Goal: Task Accomplishment & Management: Manage account settings

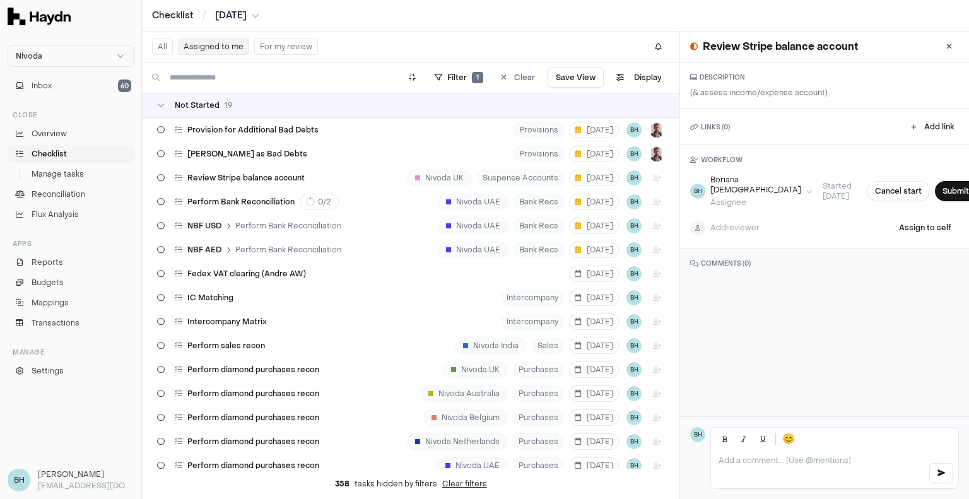
click at [264, 49] on button "For my review" at bounding box center [286, 46] width 64 height 16
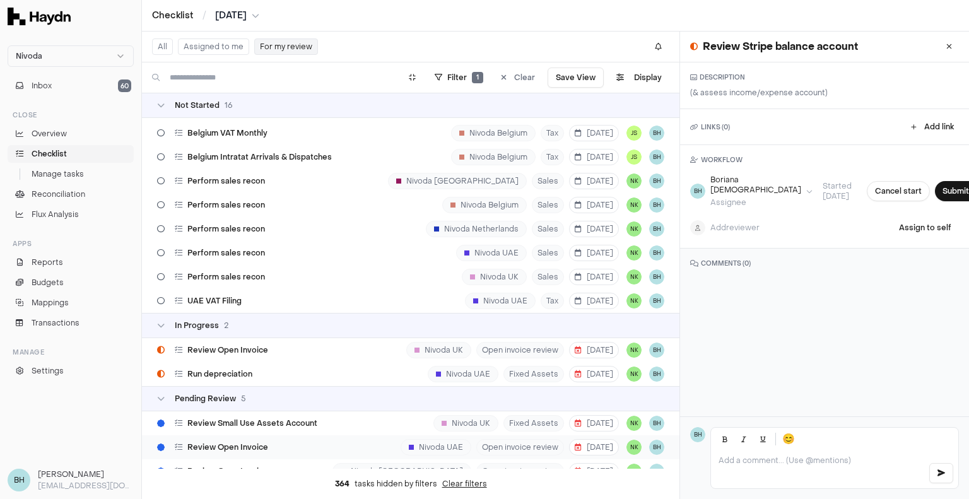
scroll to position [469, 0]
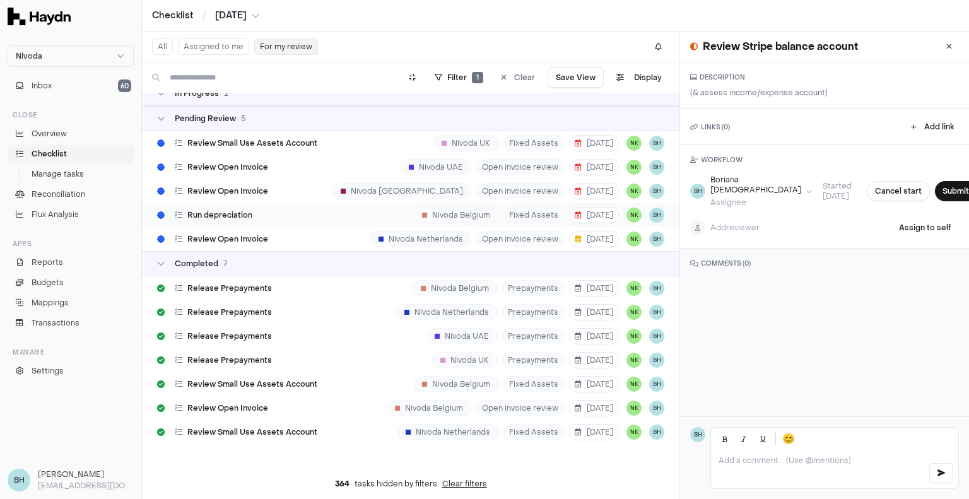
click at [310, 216] on div "Run depreciation Nivoda Belgium Fixed Assets [DATE] NK BH" at bounding box center [411, 215] width 538 height 24
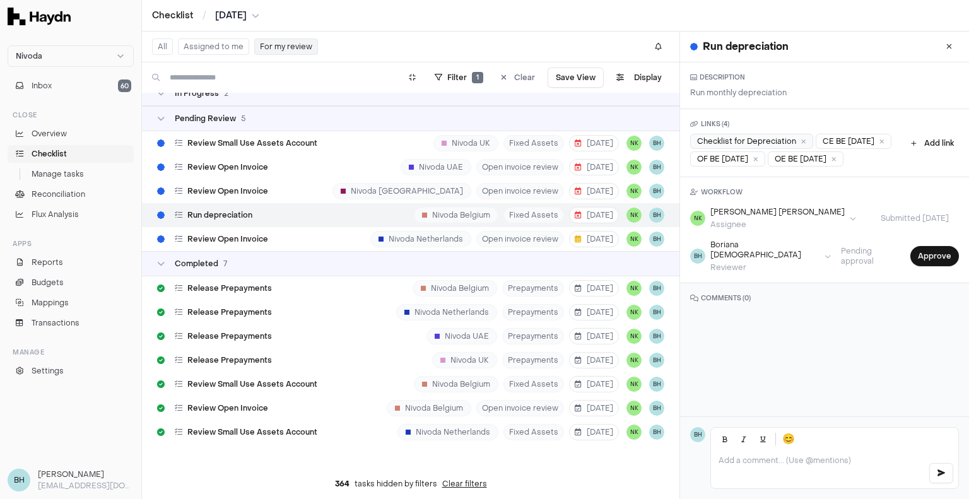
click at [739, 144] on div "Checklist for Depreciation" at bounding box center [751, 141] width 123 height 15
click at [270, 143] on span "Review Small Use Assets Account" at bounding box center [252, 143] width 130 height 10
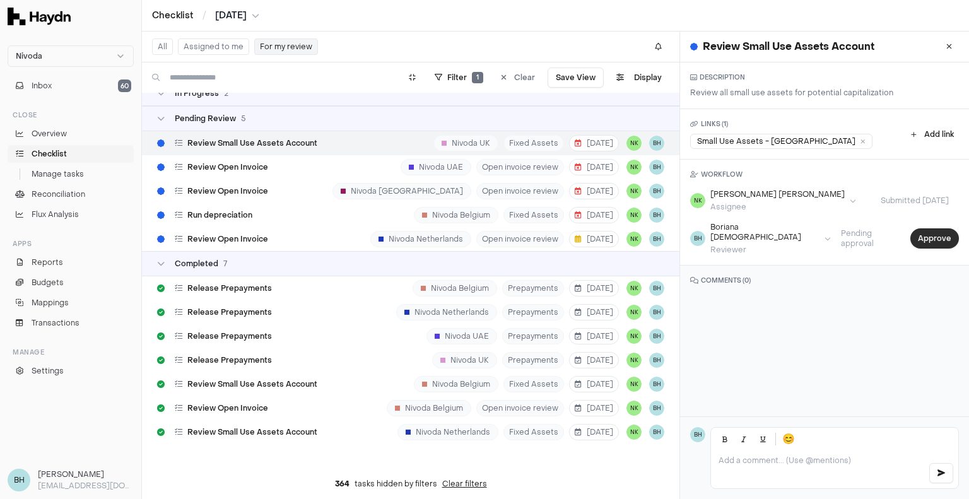
click at [918, 234] on button "Approve" at bounding box center [934, 238] width 49 height 20
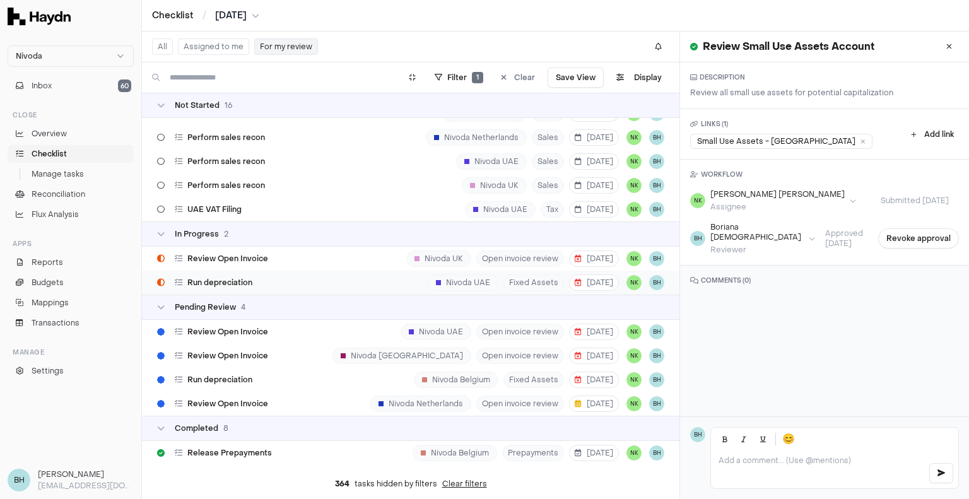
scroll to position [343, 0]
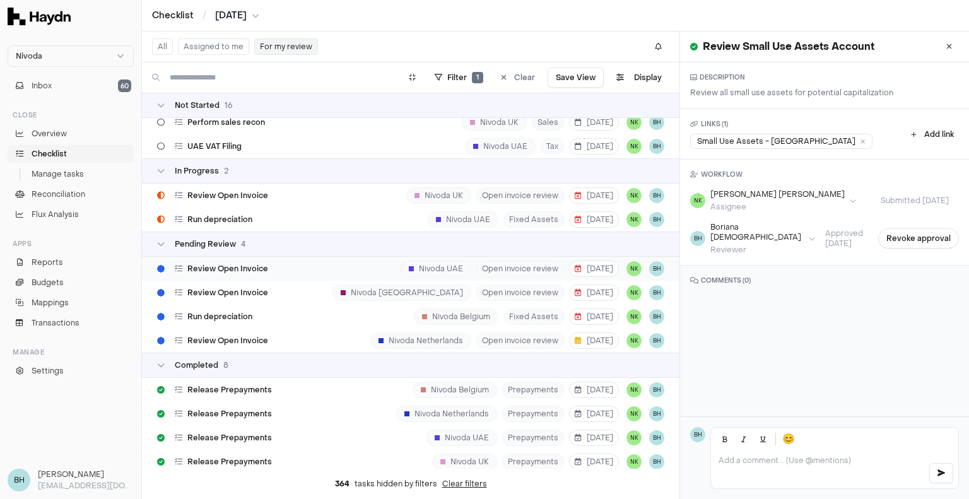
click at [329, 274] on div "Review Open Invoice Nivoda UAE Open invoice review [DATE] NK BH" at bounding box center [411, 269] width 538 height 24
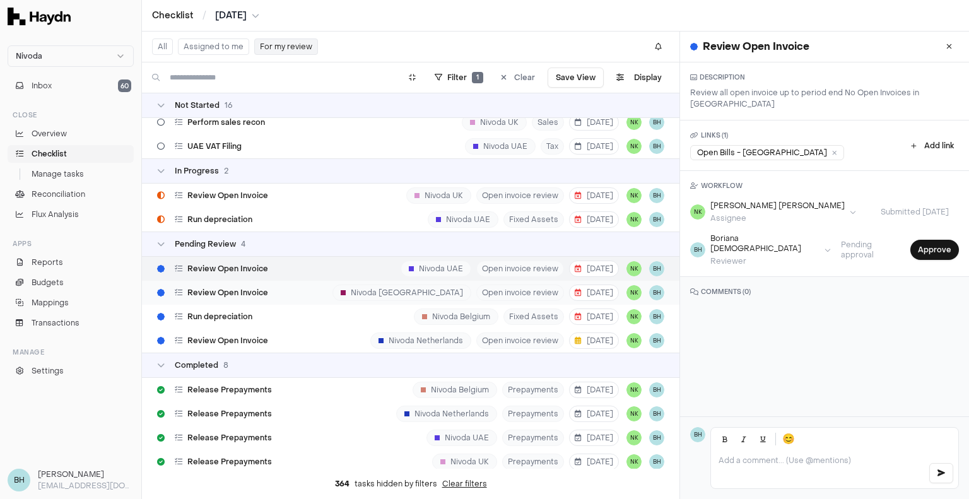
scroll to position [406, 0]
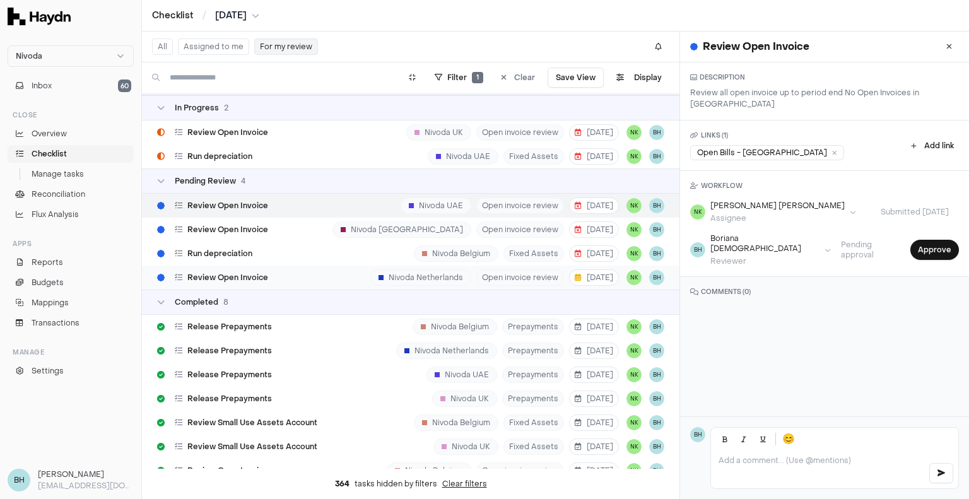
click at [323, 280] on div "Review Open Invoice [GEOGRAPHIC_DATA] Netherlands Open invoice review [DATE] NK…" at bounding box center [411, 278] width 538 height 24
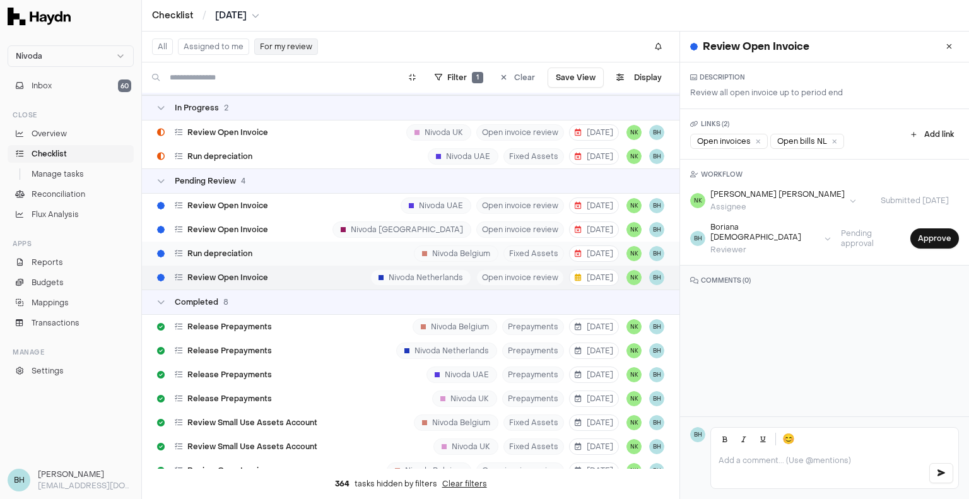
click at [313, 256] on div "Run depreciation Nivoda Belgium Fixed Assets [DATE] NK BH" at bounding box center [411, 254] width 538 height 24
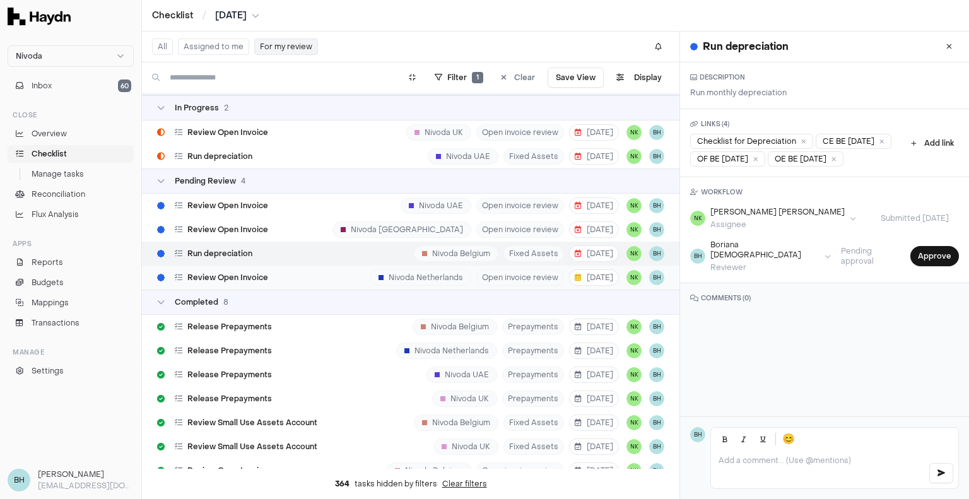
click at [273, 275] on div "Review Open Invoice [GEOGRAPHIC_DATA] Netherlands Open invoice review [DATE] NK…" at bounding box center [411, 278] width 538 height 24
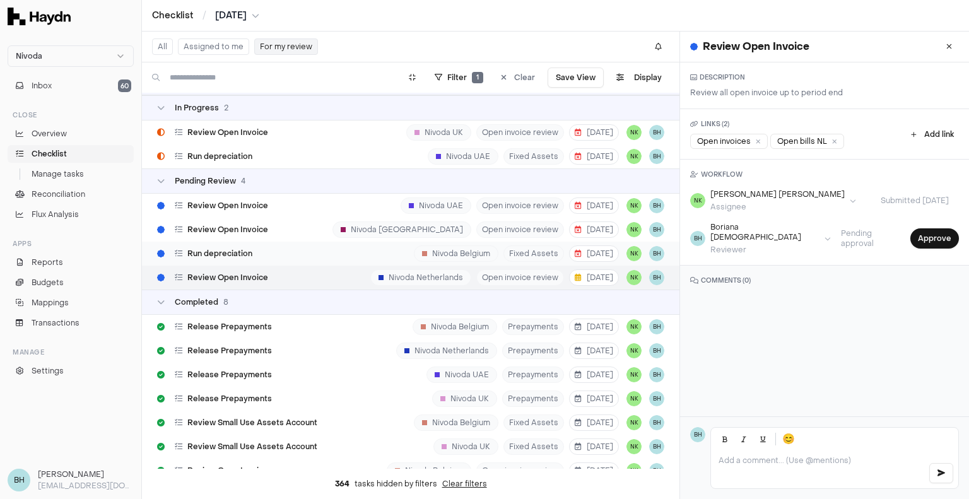
click at [275, 247] on div "Run depreciation Nivoda Belgium Fixed Assets [DATE] NK BH" at bounding box center [411, 254] width 538 height 24
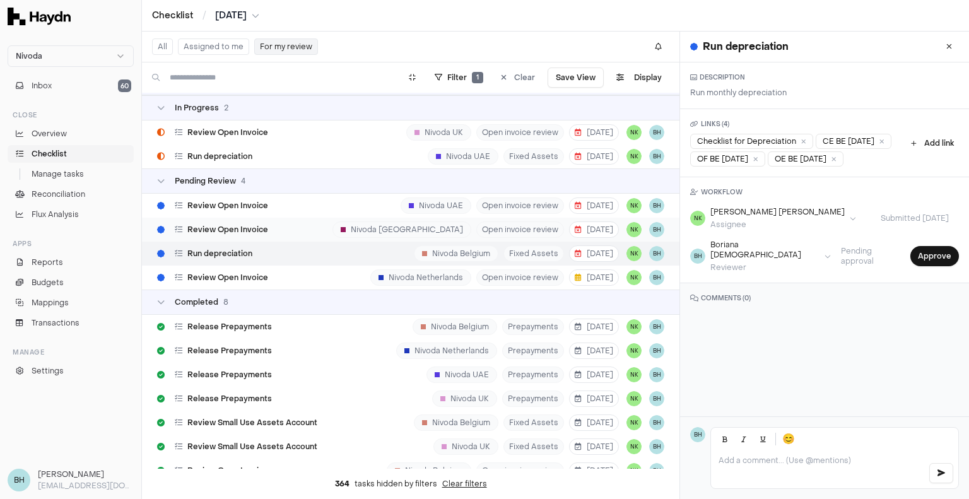
click at [275, 233] on div "Review Open Invoice [GEOGRAPHIC_DATA] Open invoice review [DATE] NK BH" at bounding box center [411, 230] width 538 height 24
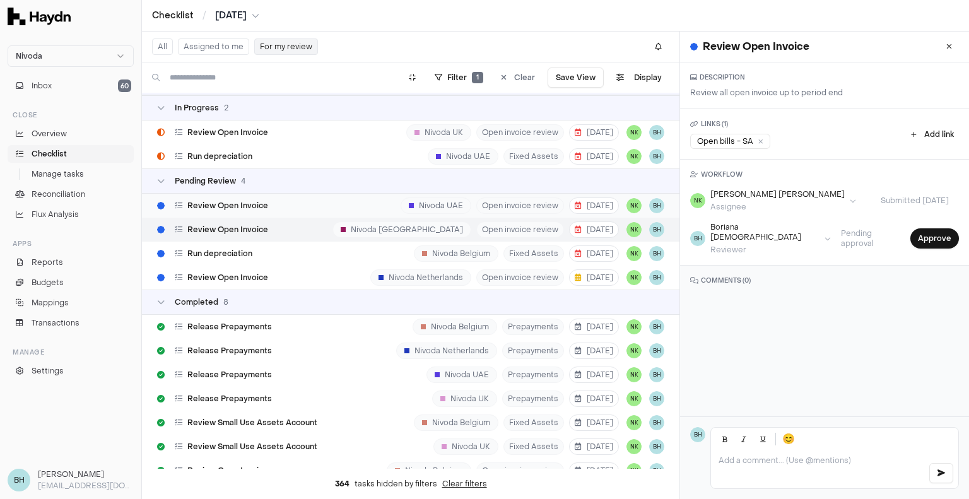
click at [278, 209] on div "Review Open Invoice Nivoda UAE Open invoice review [DATE] NK BH" at bounding box center [411, 206] width 538 height 24
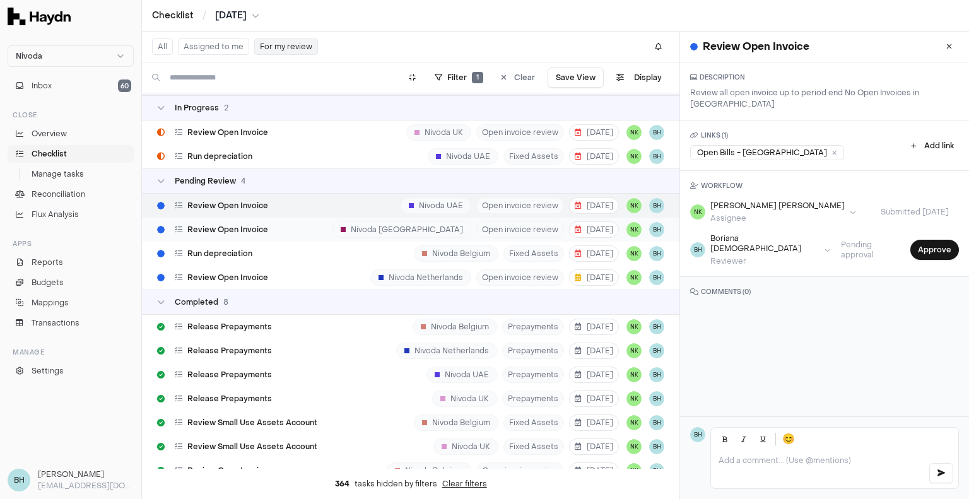
click at [278, 223] on div "Review Open Invoice [GEOGRAPHIC_DATA] Open invoice review [DATE] NK BH" at bounding box center [411, 230] width 538 height 24
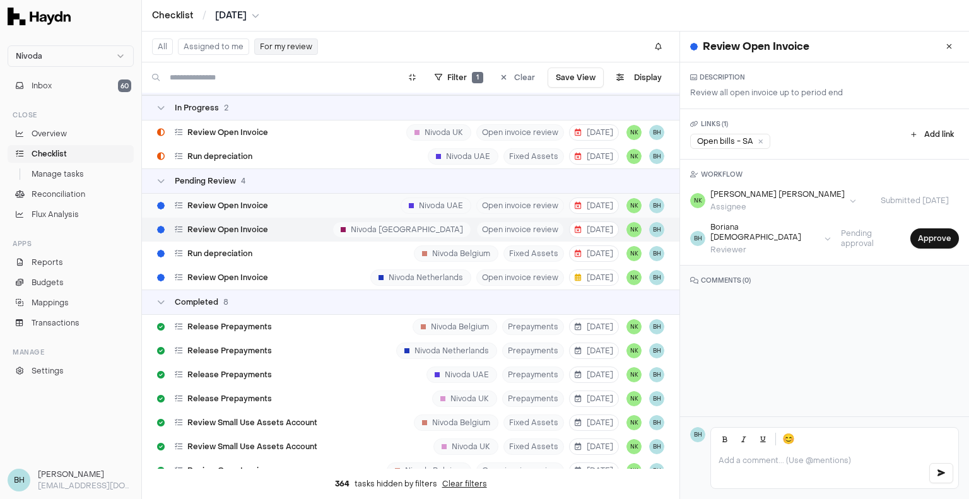
click at [278, 206] on div "Review Open Invoice Nivoda UAE Open invoice review [DATE] NK BH" at bounding box center [411, 206] width 538 height 24
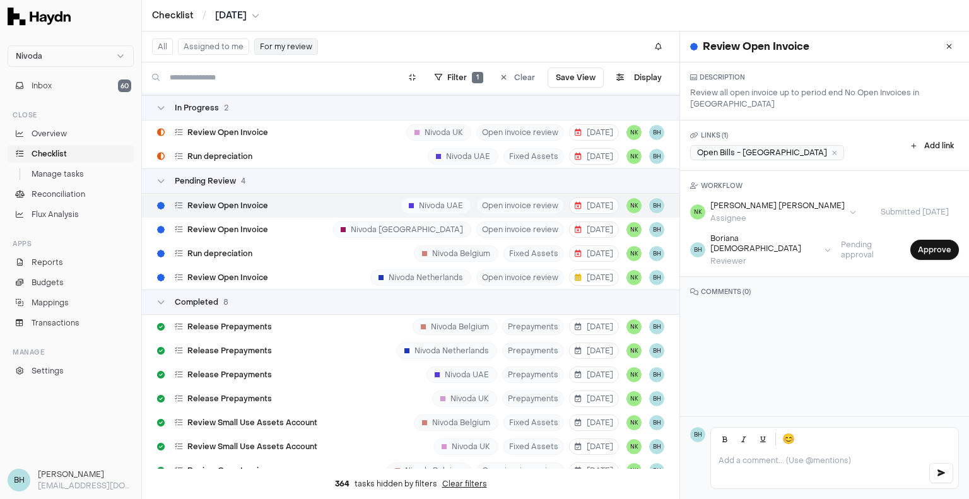
click at [731, 145] on div "Open Bills - [GEOGRAPHIC_DATA]" at bounding box center [767, 152] width 154 height 15
click at [935, 240] on button "Approve" at bounding box center [934, 250] width 49 height 20
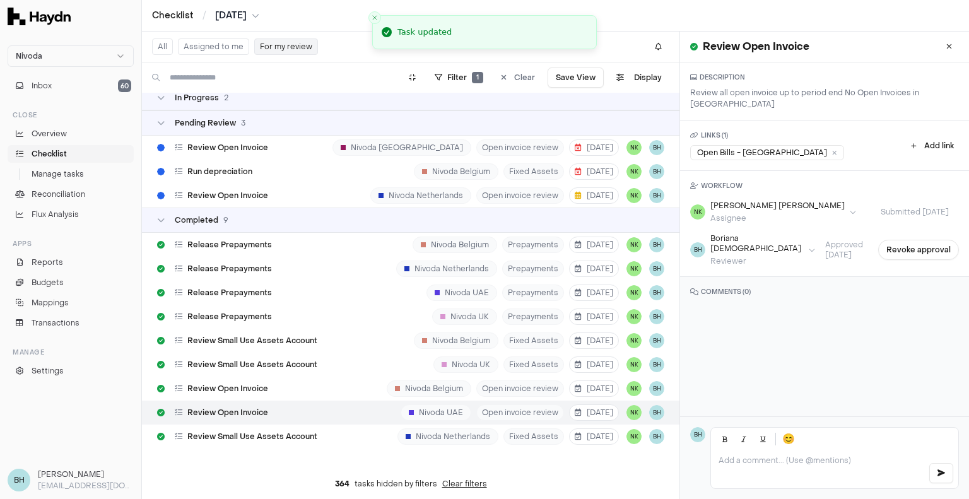
scroll to position [469, 0]
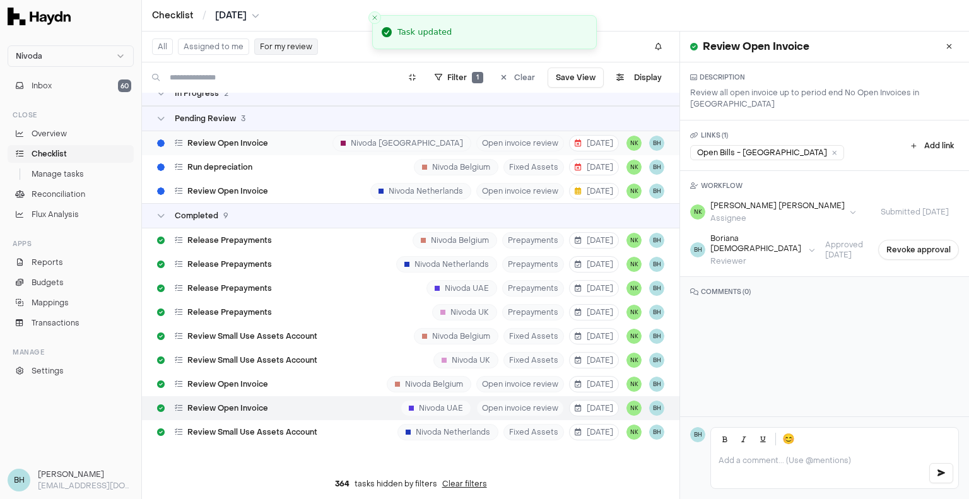
click at [290, 150] on div "Review Open Invoice [GEOGRAPHIC_DATA] Open invoice review [DATE] NK BH" at bounding box center [411, 143] width 538 height 24
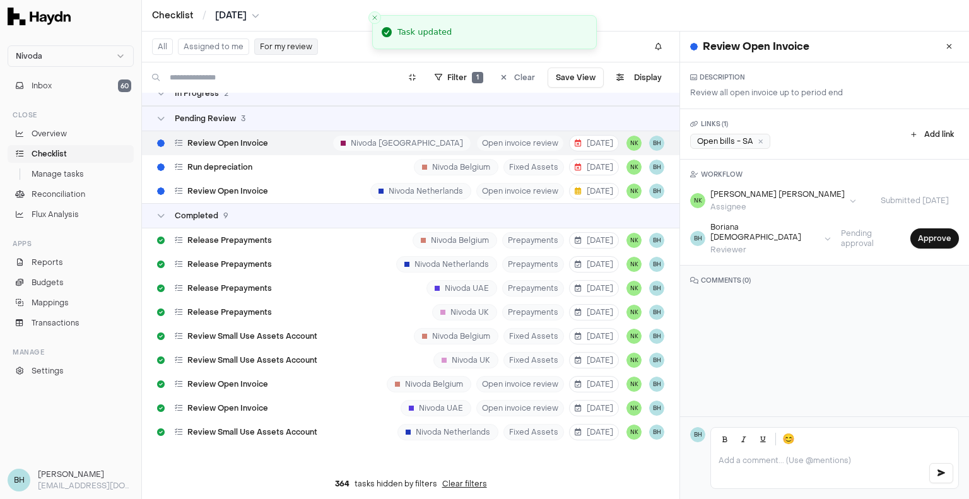
click at [726, 138] on div "Open bills - SA" at bounding box center [730, 141] width 80 height 15
